Goal: Task Accomplishment & Management: Complete application form

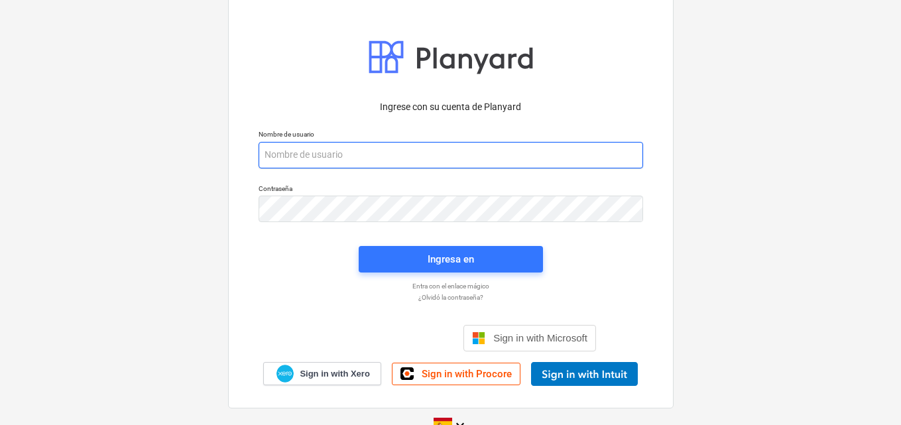
click at [289, 155] on div "Nombre de usuario" at bounding box center [451, 149] width 401 height 54
paste input "[EMAIL_ADDRESS][DOMAIN_NAME]"
type input "[EMAIL_ADDRESS][DOMAIN_NAME]"
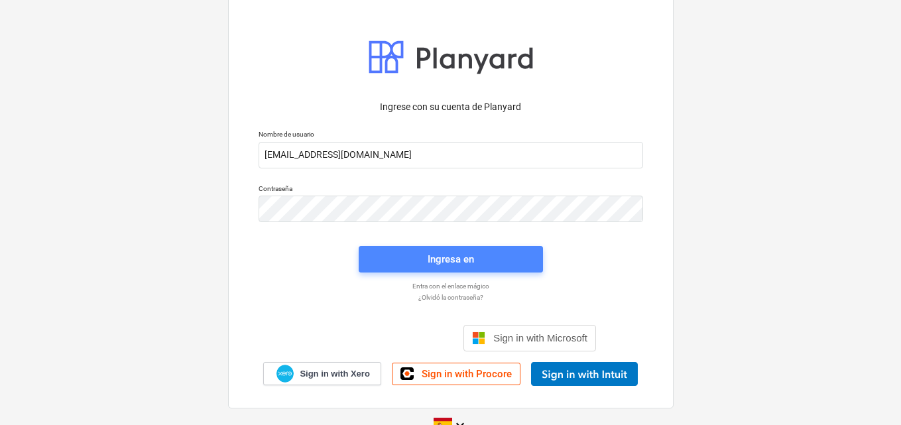
click at [425, 259] on span "Ingresa en" at bounding box center [451, 259] width 153 height 17
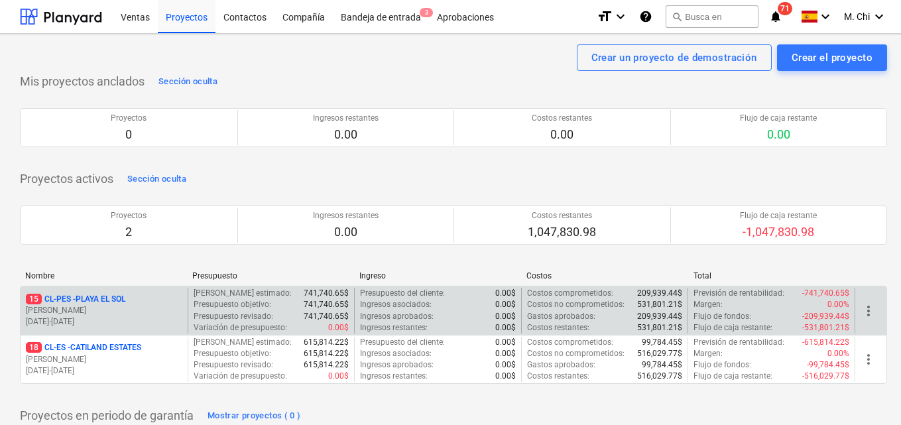
click at [83, 311] on p "[PERSON_NAME]" at bounding box center [104, 310] width 157 height 11
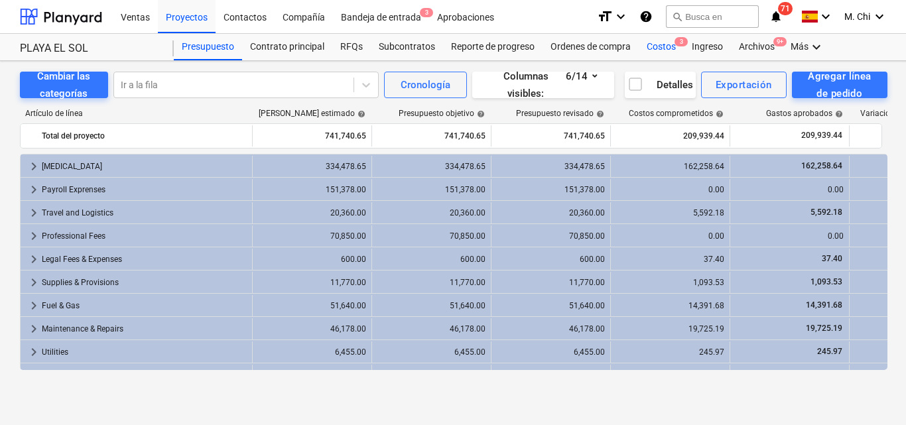
click at [667, 47] on div "Costos 3" at bounding box center [661, 47] width 45 height 27
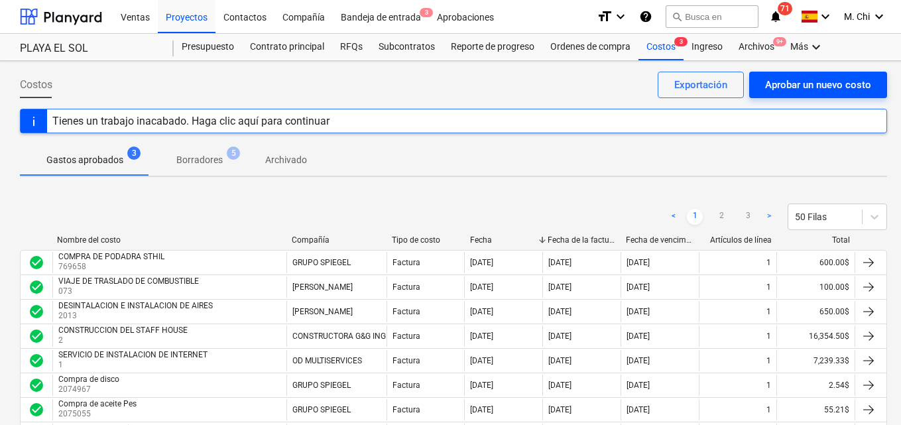
click at [814, 94] on div "Aprobar un nuevo costo" at bounding box center [818, 84] width 106 height 17
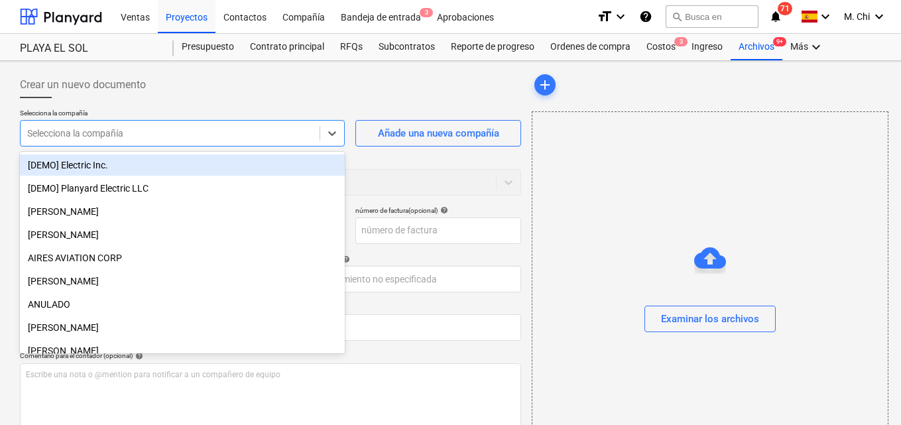
click at [107, 132] on div at bounding box center [170, 133] width 286 height 13
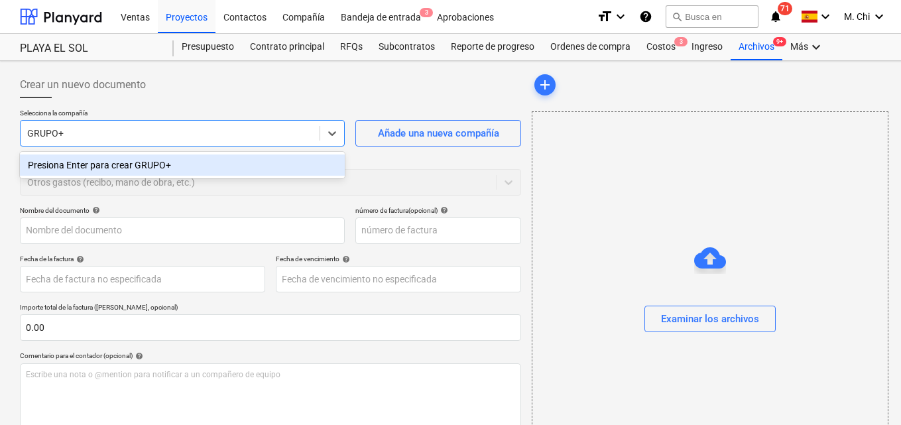
type input "GRUPO"
click at [90, 166] on div "GRUPO SPIEGEL" at bounding box center [182, 165] width 325 height 21
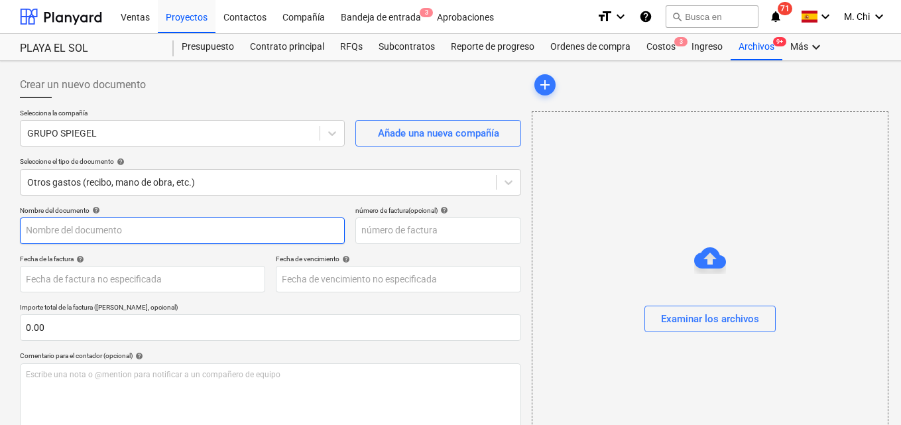
click at [87, 233] on input "text" at bounding box center [182, 231] width 325 height 27
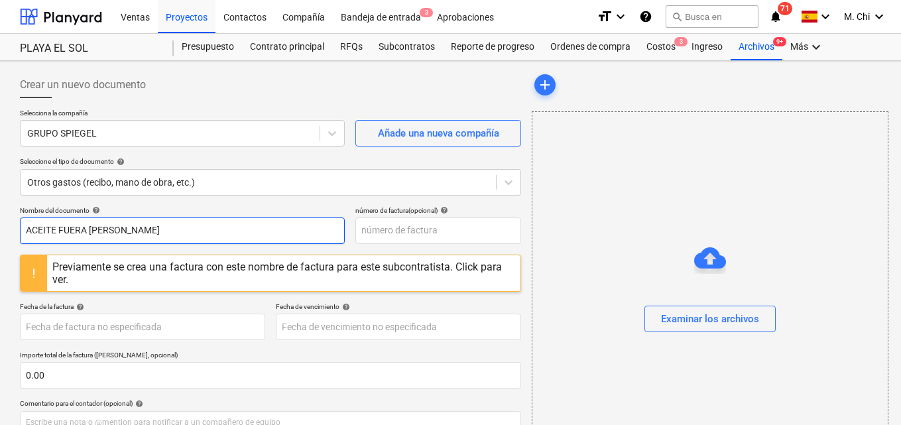
click at [168, 230] on input "ACEITE FUERA [PERSON_NAME]" at bounding box center [182, 231] width 325 height 27
type input "ACEITE FUERA [PERSON_NAME]"
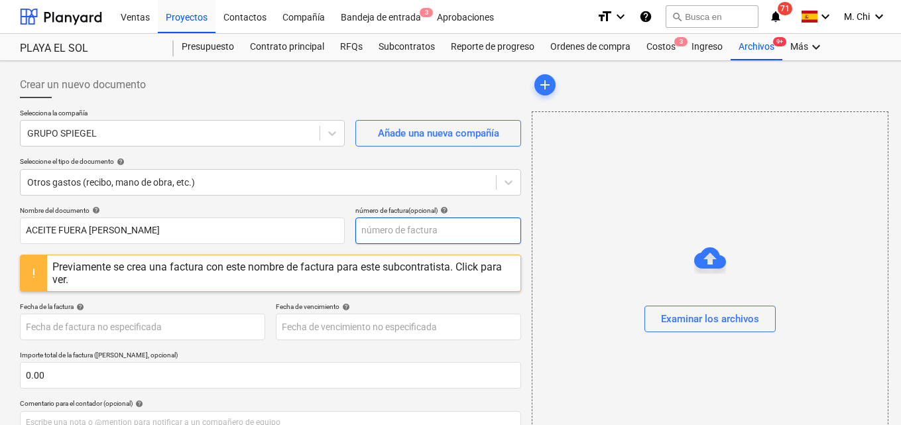
click at [411, 231] on input "text" at bounding box center [439, 231] width 166 height 27
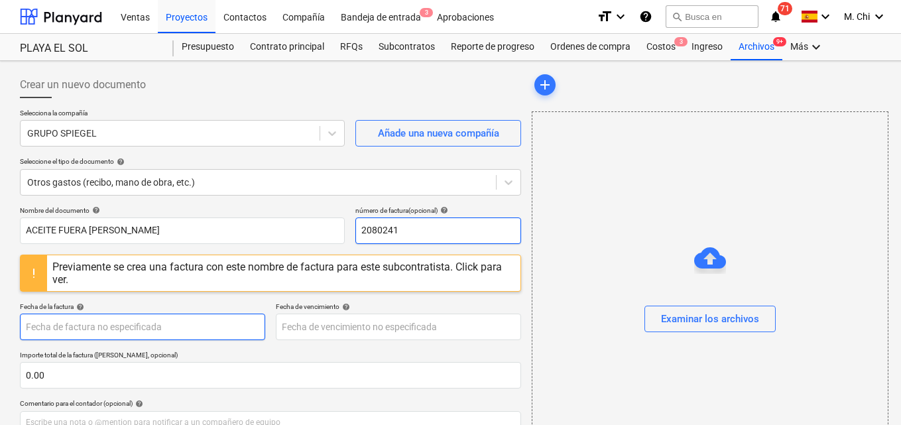
type input "2080241"
click at [125, 327] on body "Ventas Proyectos Contactos Compañía Bandeja de entrada 3 Aprobaciones format_si…" at bounding box center [450, 212] width 901 height 425
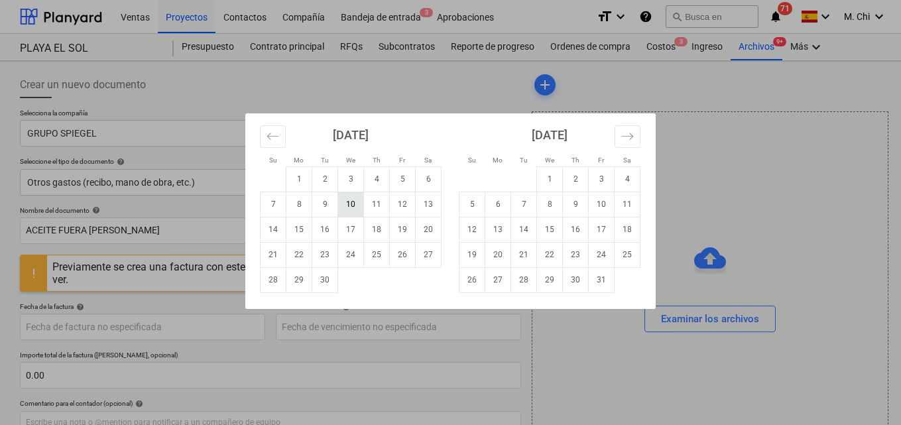
click at [344, 202] on td "10" at bounding box center [351, 204] width 26 height 25
type input "[DATE]"
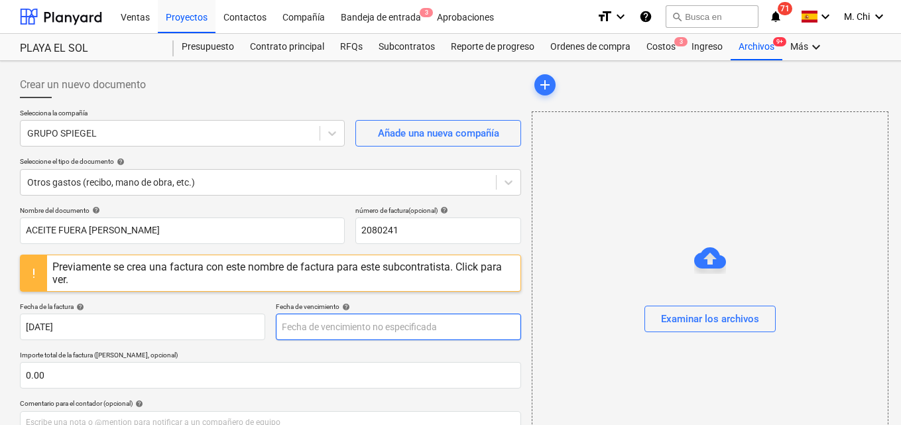
click at [320, 321] on body "Ventas Proyectos Contactos Compañía Bandeja de entrada 3 Aprobaciones format_si…" at bounding box center [450, 212] width 901 height 425
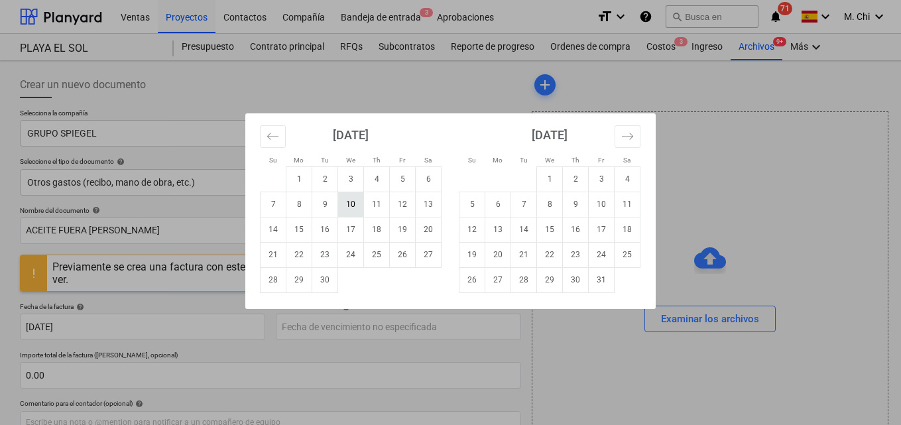
click at [353, 204] on td "10" at bounding box center [351, 204] width 26 height 25
type input "[DATE]"
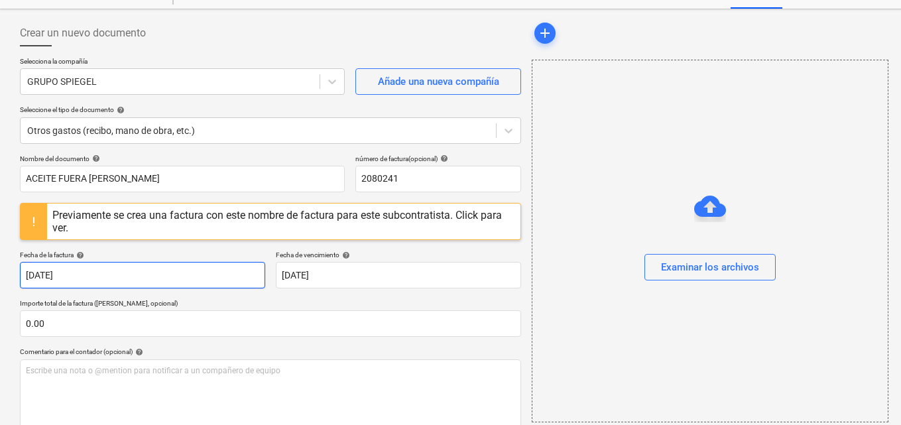
scroll to position [66, 0]
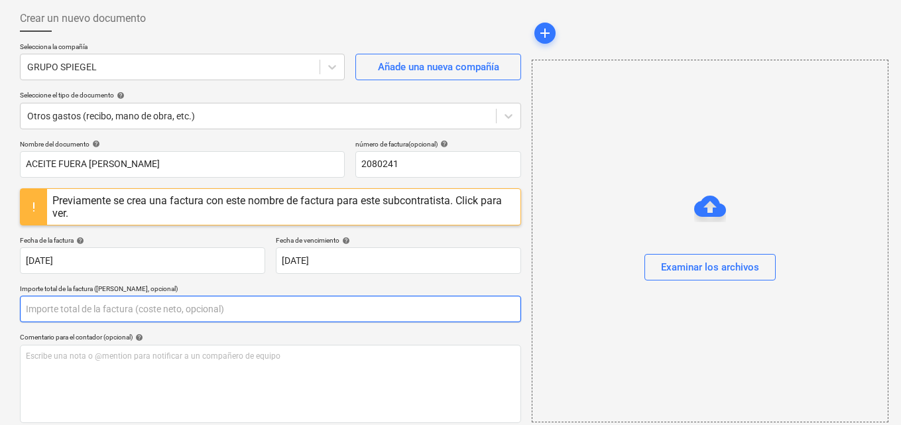
drag, startPoint x: 61, startPoint y: 308, endPoint x: 43, endPoint y: 308, distance: 17.9
click at [58, 307] on input "text" at bounding box center [270, 309] width 501 height 27
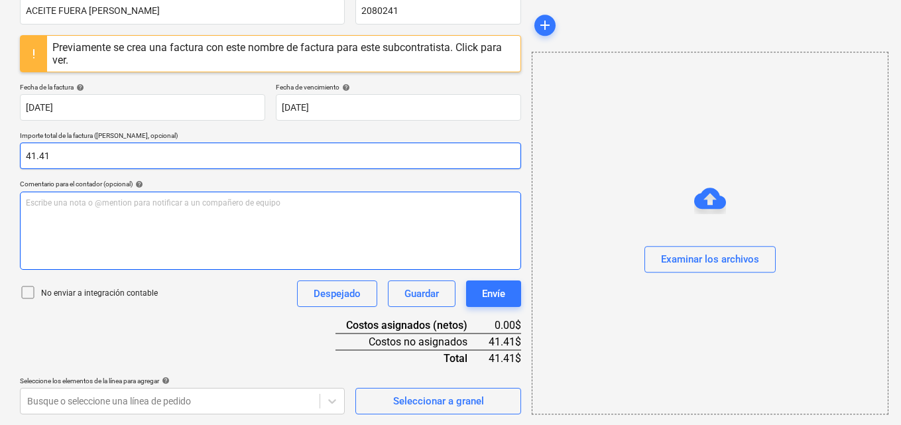
type input "41.41"
click at [133, 224] on div "Escribe una nota o @mention para notificar a un compañero de equipo ﻿" at bounding box center [270, 231] width 501 height 78
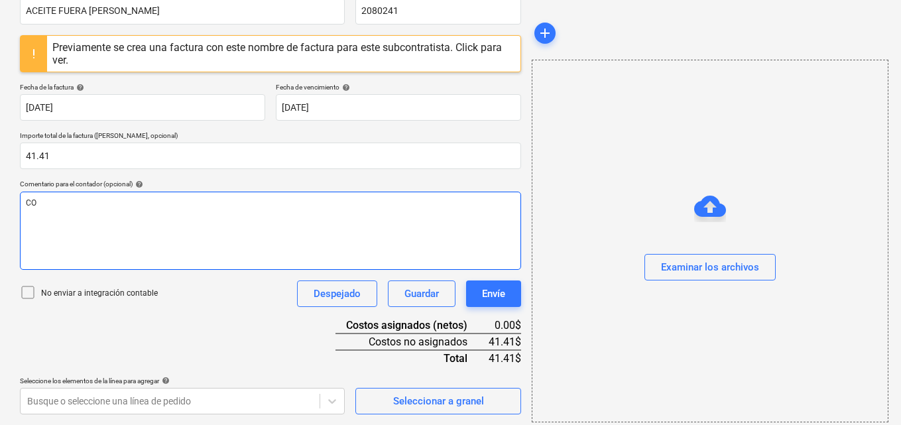
scroll to position [210, 0]
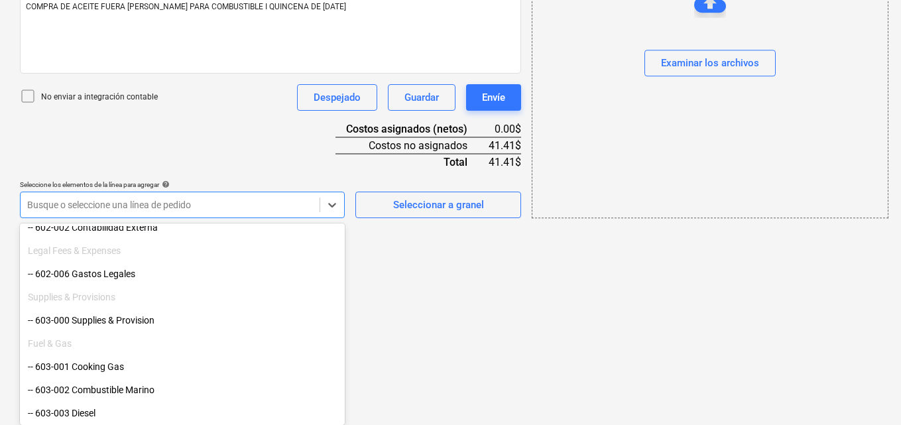
scroll to position [464, 0]
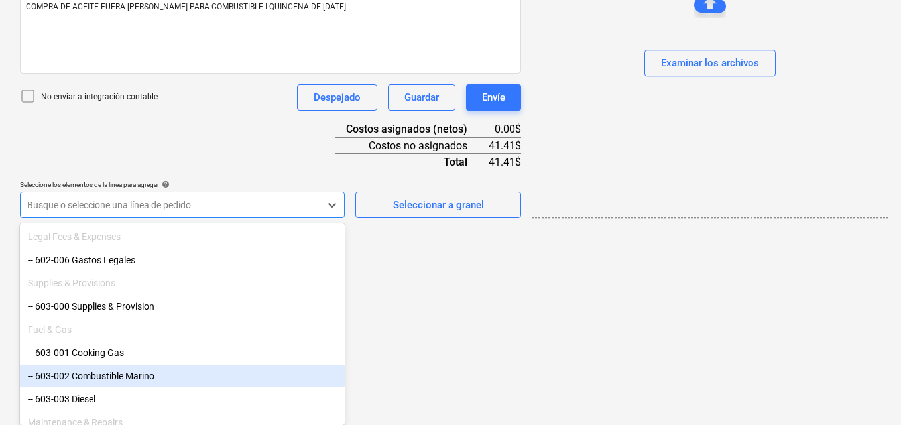
click at [103, 371] on div "-- 603-002 Combustible Marino" at bounding box center [182, 375] width 325 height 21
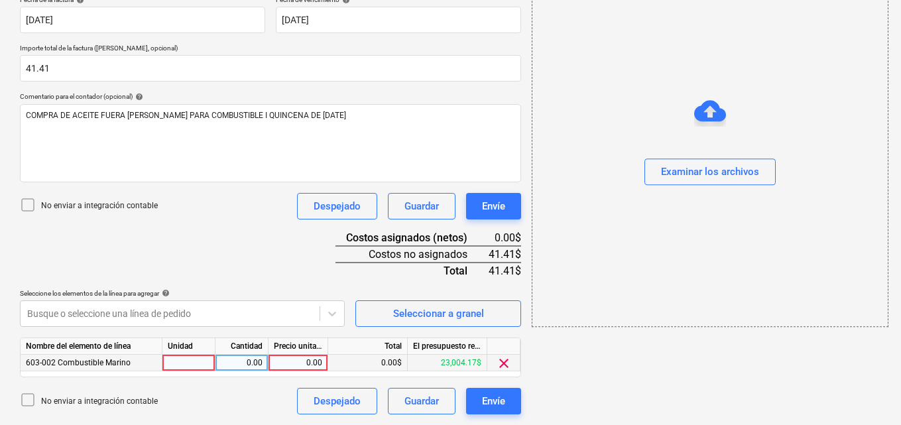
click at [184, 362] on div at bounding box center [189, 363] width 53 height 17
type input "1"
click at [238, 360] on div "0.00" at bounding box center [242, 363] width 42 height 17
type input "1"
click at [304, 362] on div "0.00" at bounding box center [298, 363] width 48 height 17
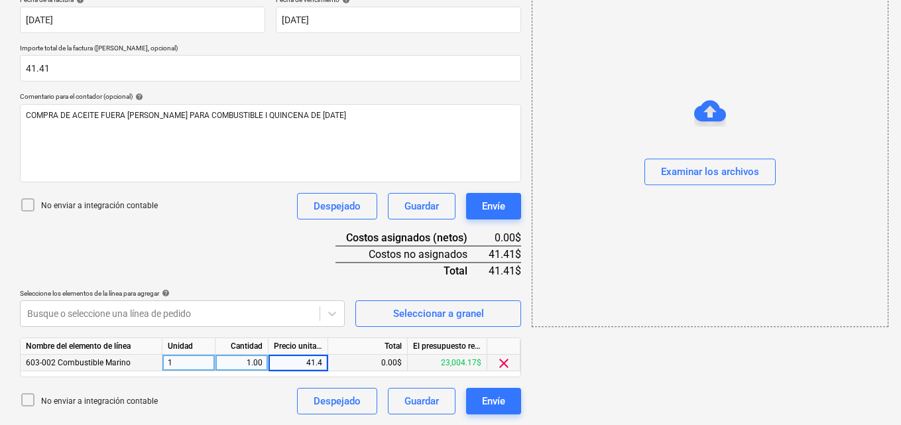
type input "41.41"
click at [661, 402] on div "add Examinar los archivos" at bounding box center [710, 89] width 366 height 661
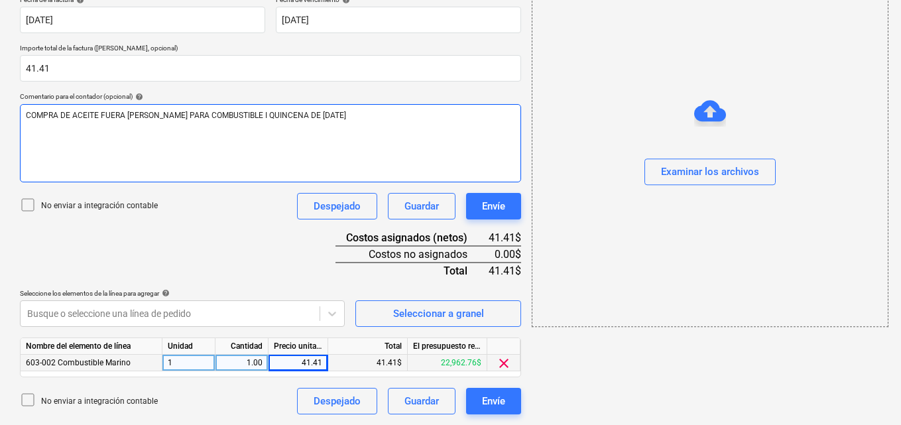
drag, startPoint x: 192, startPoint y: 165, endPoint x: 203, endPoint y: 171, distance: 12.5
click at [194, 165] on div "COMPRA DE ACEITE FUERA [PERSON_NAME] PARA COMBUSTIBLE I QUINCENA DE [DATE]" at bounding box center [270, 143] width 501 height 78
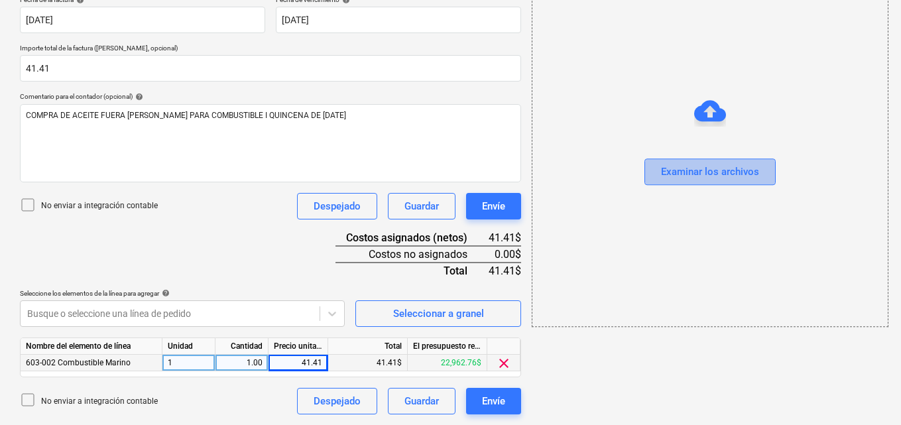
click at [689, 166] on div "Examinar los archivos" at bounding box center [710, 172] width 98 height 17
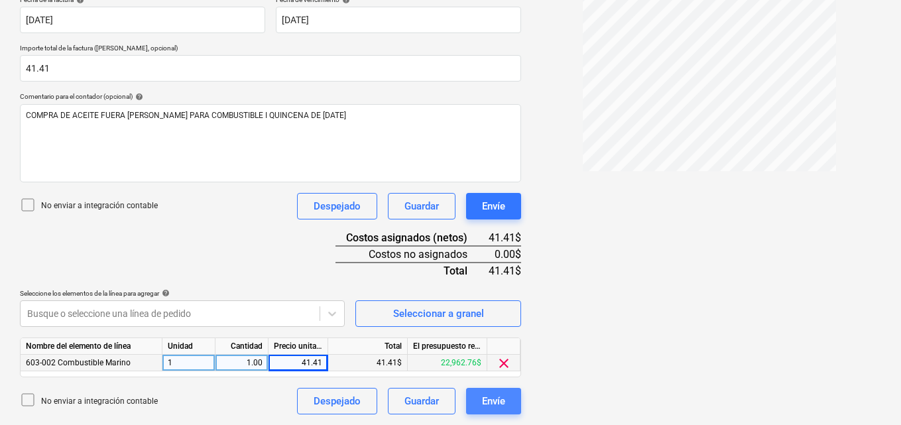
click at [486, 395] on div "Envíe" at bounding box center [493, 401] width 23 height 17
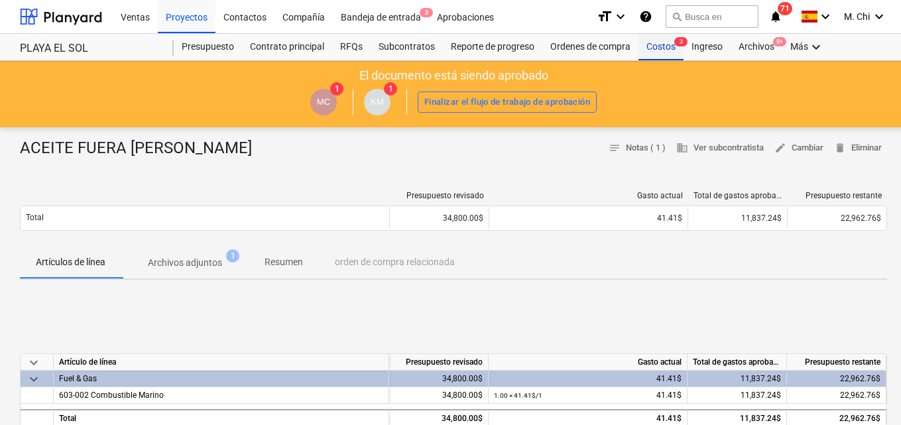
click at [661, 52] on div "Costos 3" at bounding box center [661, 47] width 45 height 27
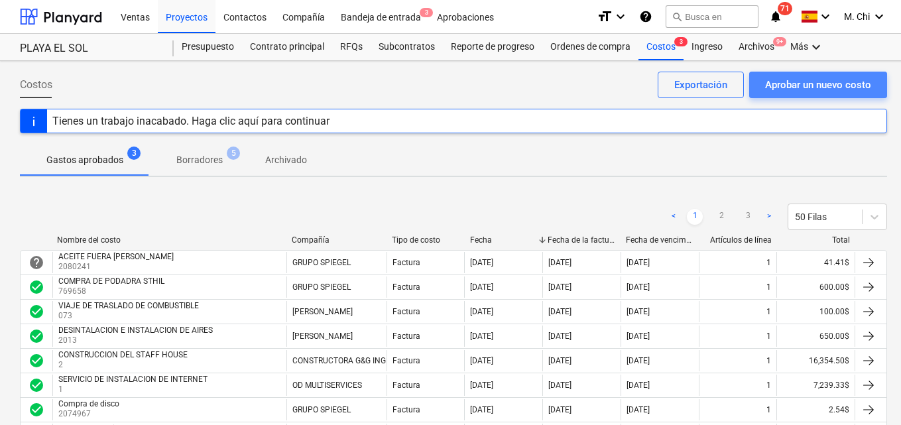
click at [828, 79] on div "Aprobar un nuevo costo" at bounding box center [818, 84] width 106 height 17
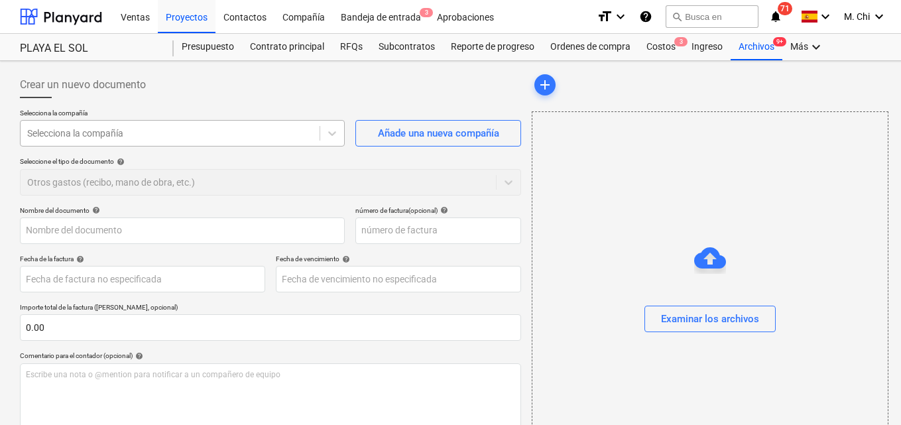
click at [246, 125] on div "Selecciona la compañía" at bounding box center [170, 133] width 299 height 19
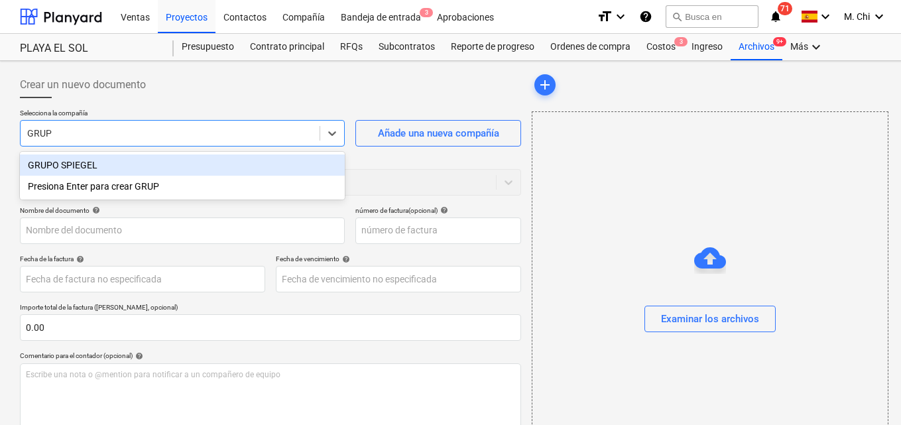
type input "GRUPO"
drag, startPoint x: 98, startPoint y: 165, endPoint x: 160, endPoint y: 198, distance: 70.6
click at [99, 165] on div "GRUPO SPIEGEL" at bounding box center [182, 165] width 325 height 21
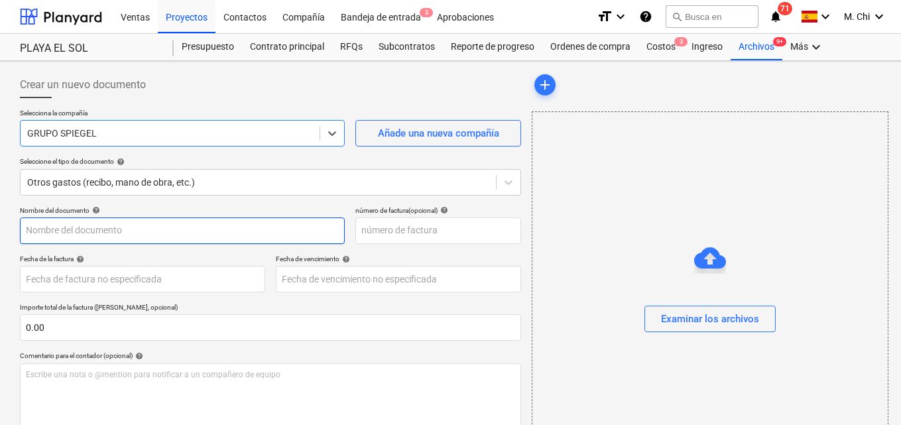
click at [95, 240] on input "text" at bounding box center [182, 231] width 325 height 27
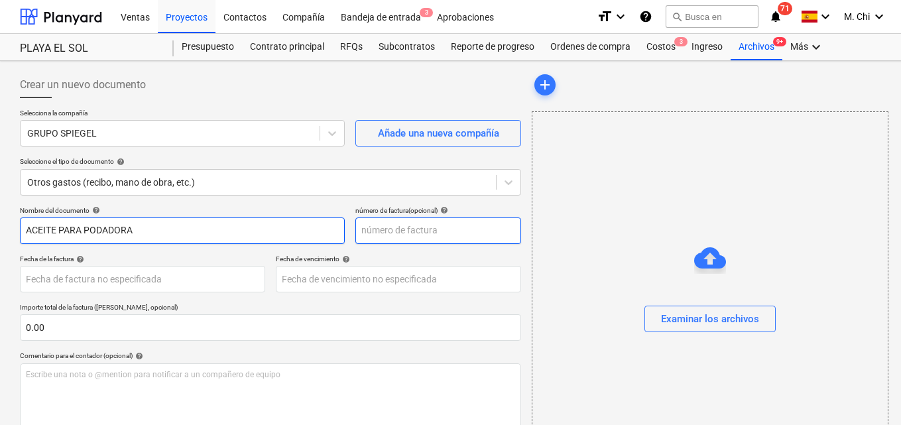
type input "ACEITE PARA PODADORA"
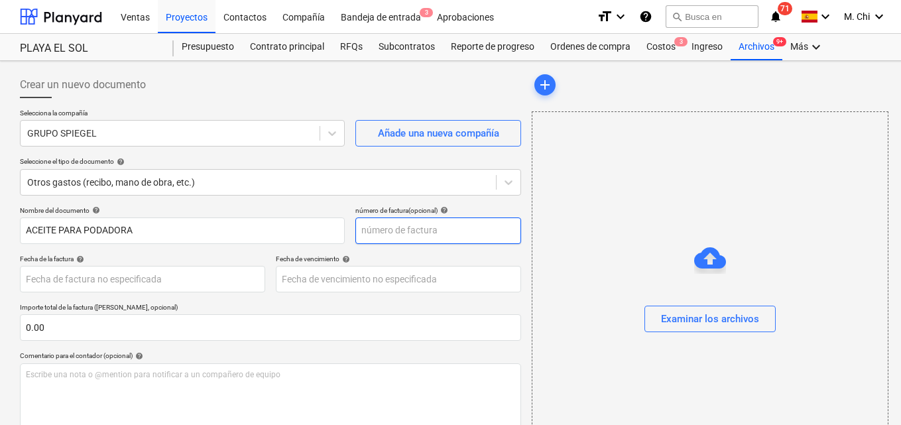
click at [379, 234] on input "text" at bounding box center [439, 231] width 166 height 27
type input "2080234"
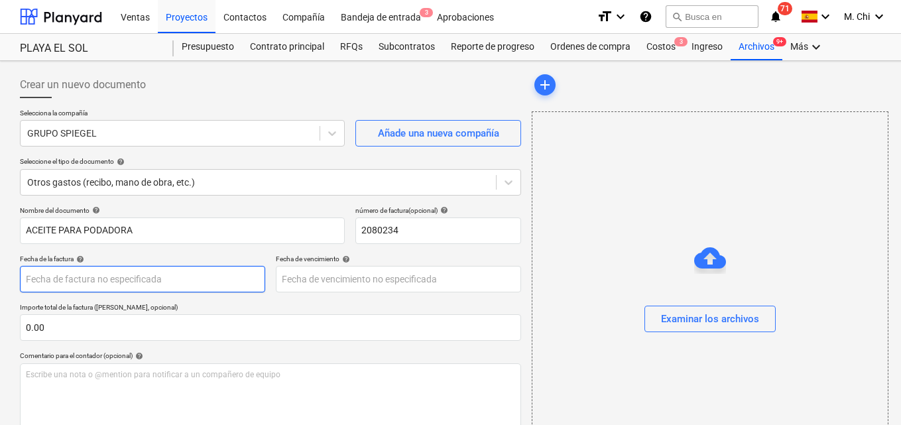
click at [129, 281] on body "Ventas Proyectos Contactos Compañía Bandeja de entrada 3 Aprobaciones format_si…" at bounding box center [450, 212] width 901 height 425
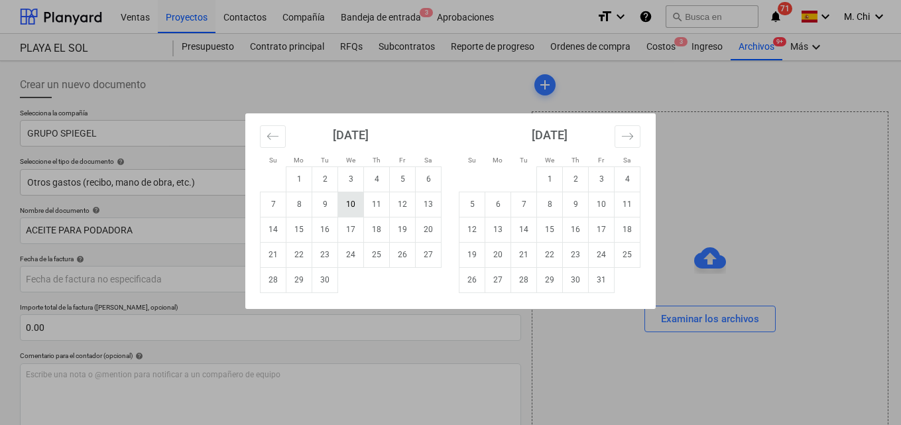
click at [360, 204] on td "10" at bounding box center [351, 204] width 26 height 25
type input "[DATE]"
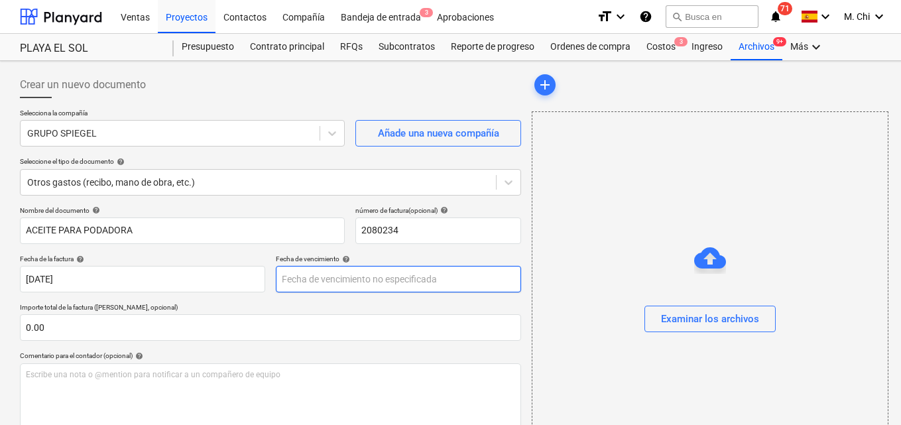
drag, startPoint x: 318, startPoint y: 293, endPoint x: 319, endPoint y: 285, distance: 8.0
click at [320, 292] on div "Nombre del documento help ACEITE PARA PODADORA número de factura (opcional) hel…" at bounding box center [270, 379] width 501 height 347
click at [319, 283] on body "Ventas Proyectos Contactos Compañía Bandeja de entrada 3 Aprobaciones format_si…" at bounding box center [450, 212] width 901 height 425
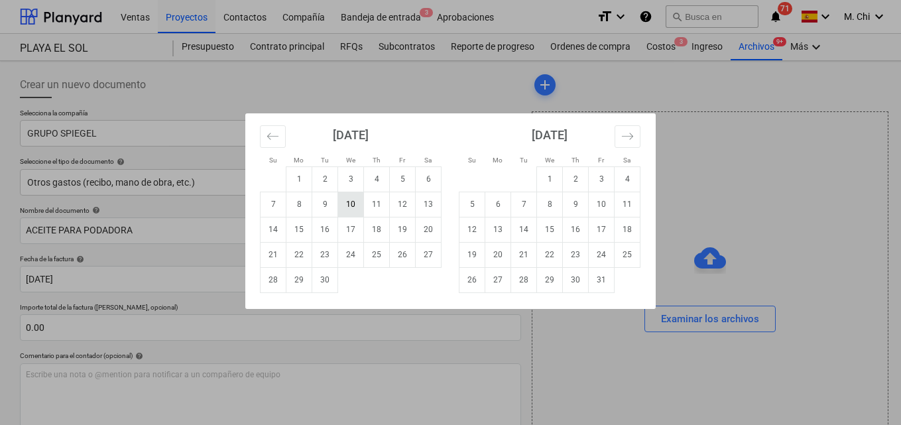
click at [354, 204] on td "10" at bounding box center [351, 204] width 26 height 25
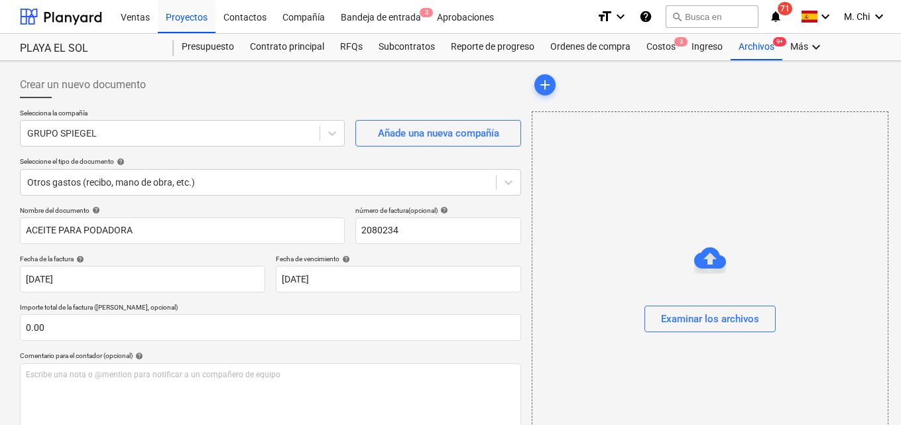
type input "[DATE]"
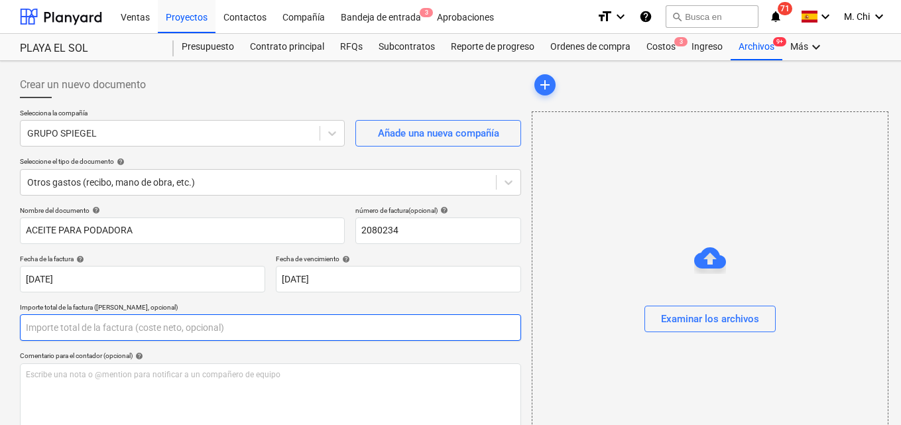
click at [85, 332] on input "text" at bounding box center [270, 327] width 501 height 27
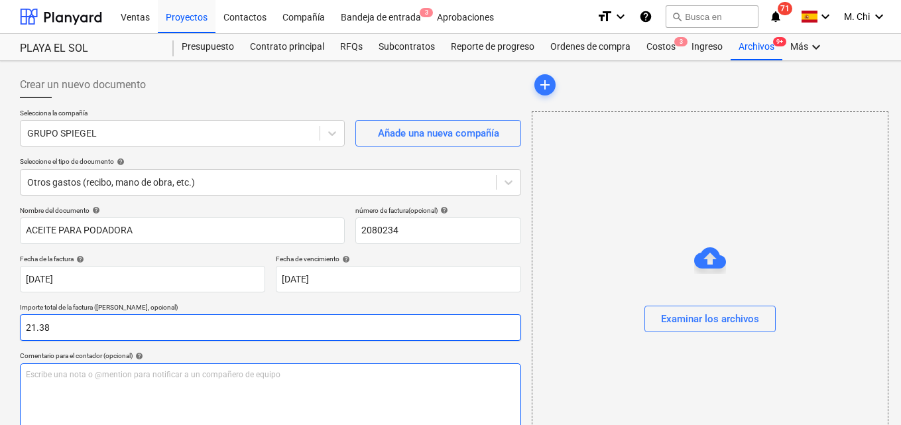
type input "21.38"
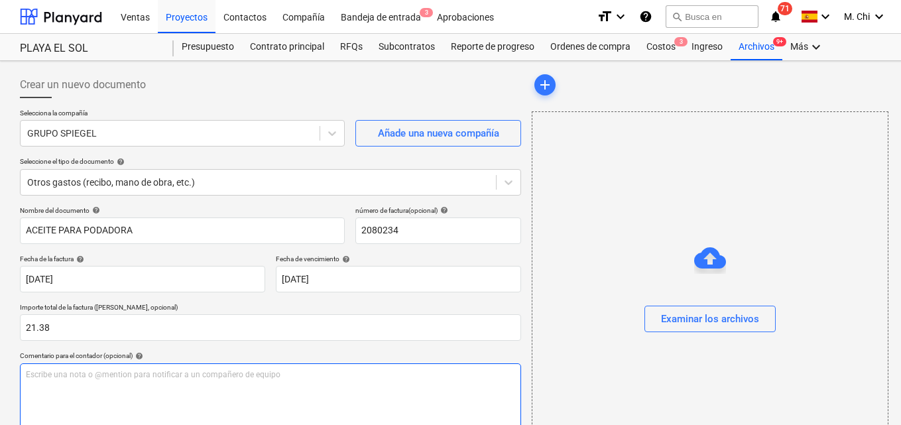
click at [120, 373] on p "Escribe una nota o @mention para notificar a un compañero de equipo ﻿" at bounding box center [271, 374] width 490 height 11
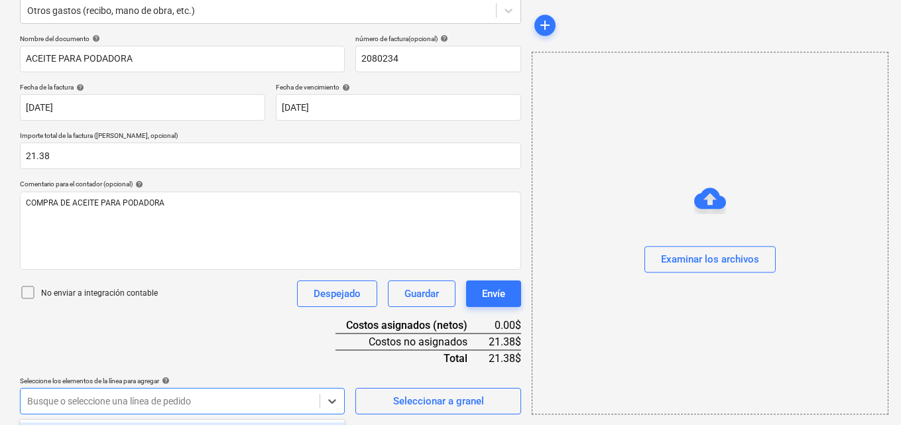
scroll to position [368, 0]
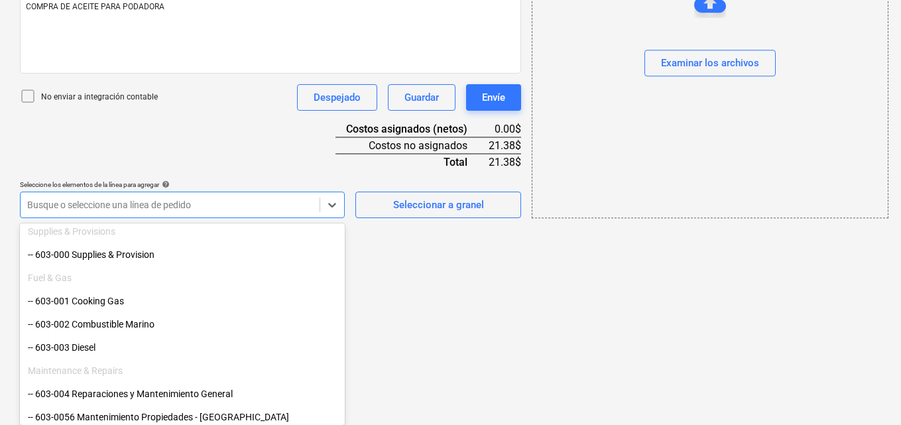
scroll to position [531, 0]
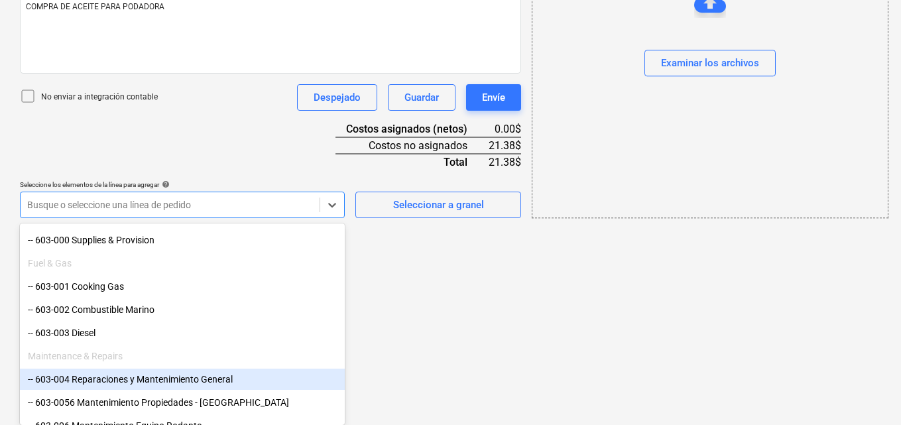
click at [99, 381] on div "-- 603-004 Reparaciones y Mantenimiento General" at bounding box center [182, 379] width 325 height 21
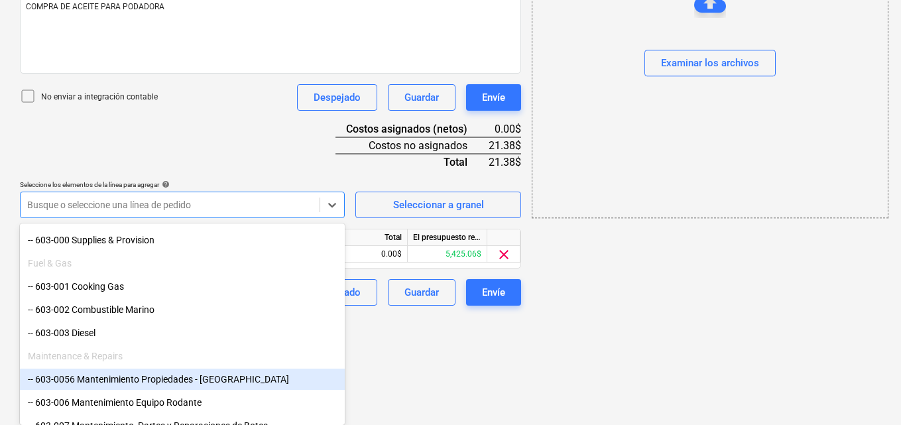
scroll to position [259, 0]
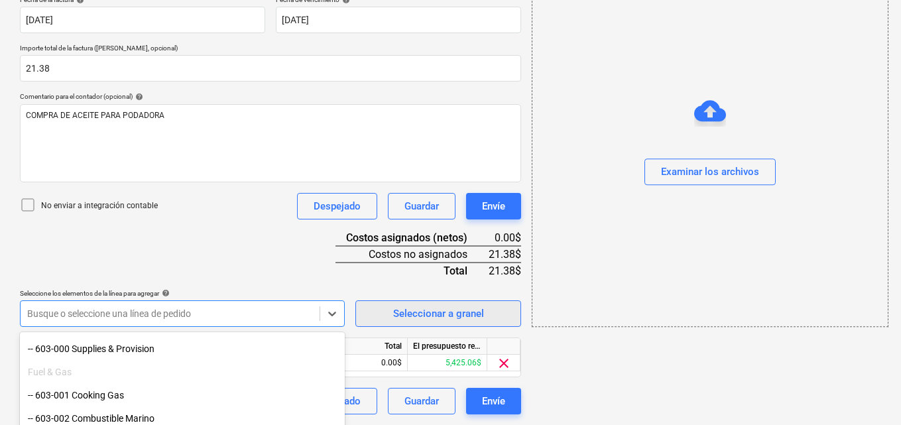
drag, startPoint x: 728, startPoint y: 354, endPoint x: 478, endPoint y: 302, distance: 254.9
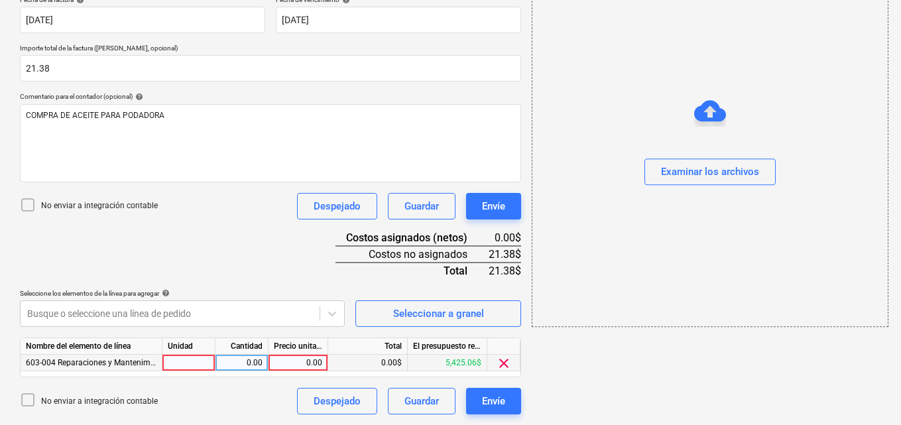
click at [184, 365] on div at bounding box center [189, 363] width 53 height 17
type input "1"
click at [243, 362] on div "0.00" at bounding box center [242, 363] width 42 height 17
click at [291, 356] on div "0.00" at bounding box center [298, 363] width 48 height 17
type input "21.38"
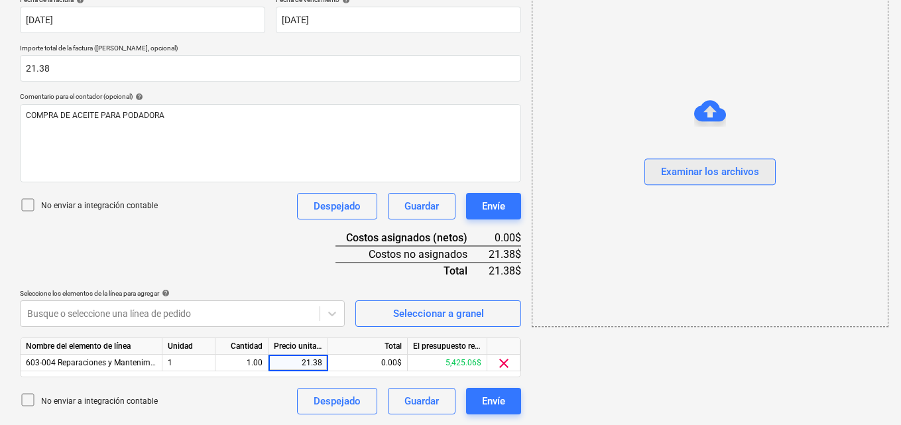
click at [700, 178] on div "Examinar los archivos" at bounding box center [710, 172] width 98 height 17
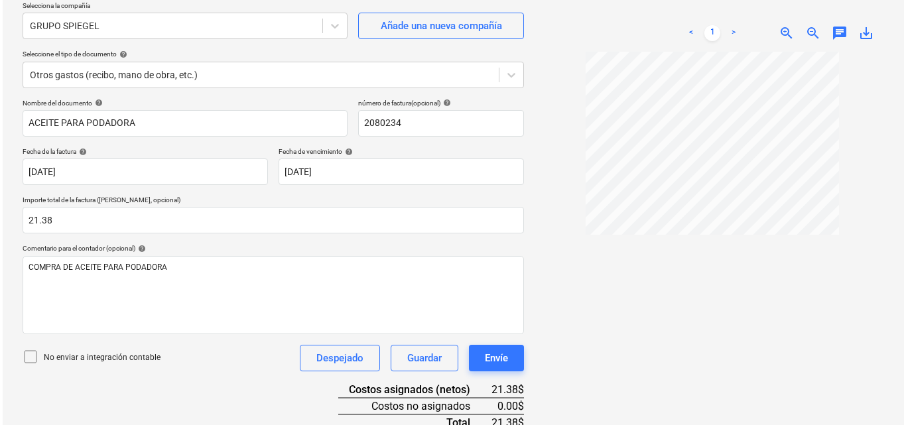
scroll to position [259, 0]
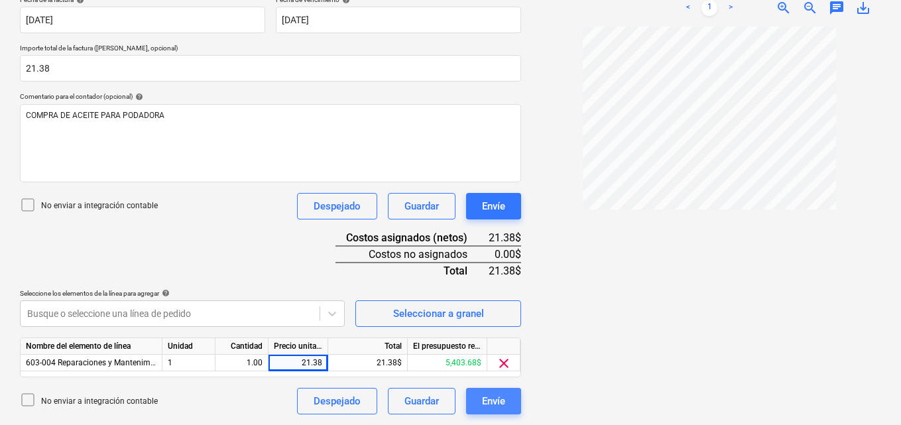
click at [503, 397] on div "Envíe" at bounding box center [493, 401] width 23 height 17
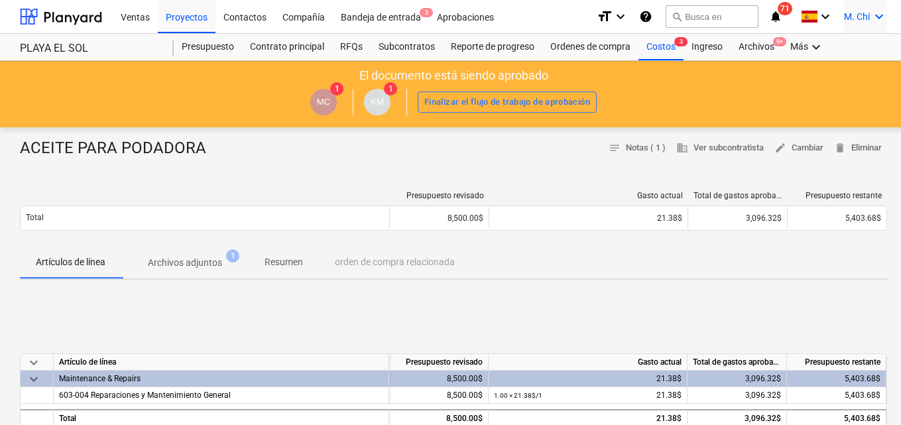
click at [882, 15] on icon "keyboard_arrow_down" at bounding box center [880, 17] width 16 height 16
click at [842, 72] on div "Desconecta." at bounding box center [848, 72] width 80 height 21
